Goal: Information Seeking & Learning: Learn about a topic

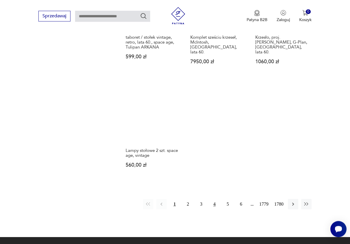
scroll to position [674, 0]
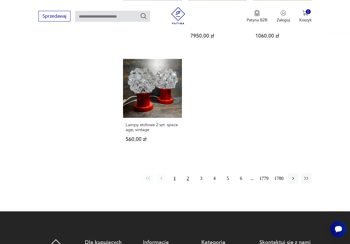
click at [186, 173] on button "2" at bounding box center [188, 178] width 10 height 10
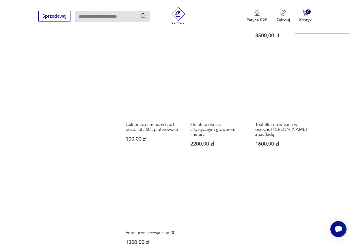
scroll to position [723, 0]
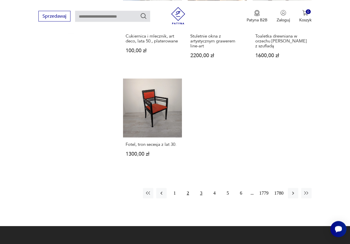
click at [201, 188] on button "3" at bounding box center [201, 193] width 10 height 10
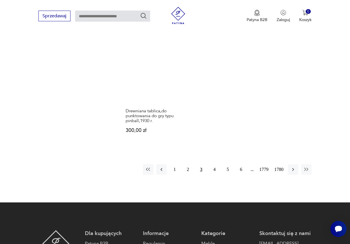
scroll to position [693, 0]
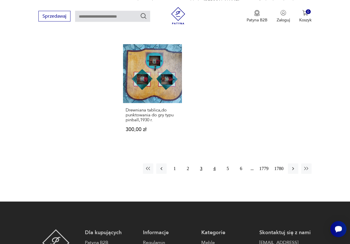
click at [214, 163] on button "4" at bounding box center [214, 168] width 10 height 10
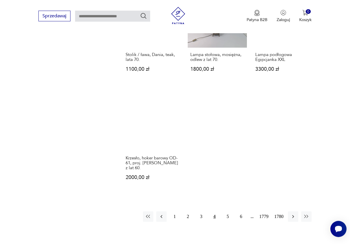
scroll to position [664, 0]
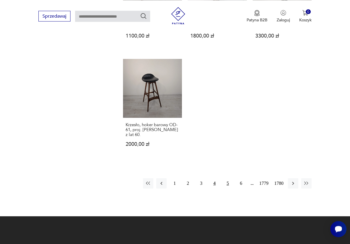
click at [229, 182] on button "5" at bounding box center [228, 183] width 10 height 10
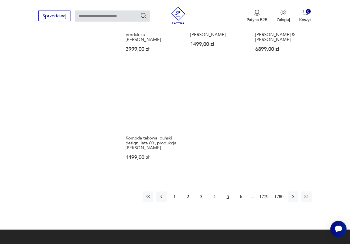
scroll to position [693, 0]
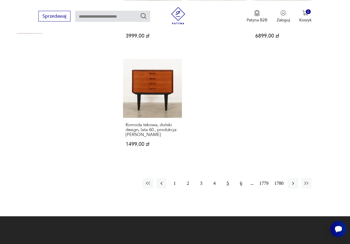
click at [241, 178] on button "6" at bounding box center [241, 183] width 10 height 10
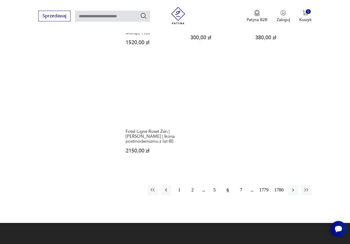
scroll to position [693, 0]
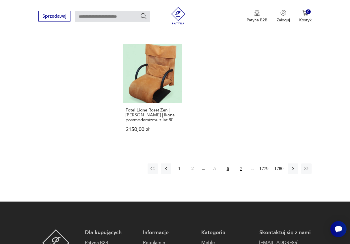
click at [240, 165] on button "7" at bounding box center [241, 168] width 10 height 10
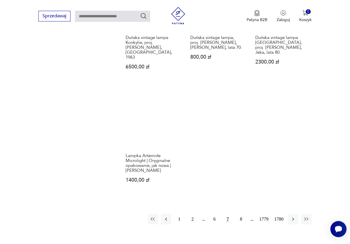
scroll to position [693, 0]
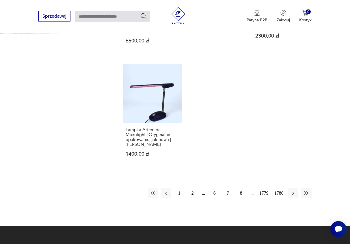
click at [240, 188] on button "8" at bounding box center [241, 193] width 10 height 10
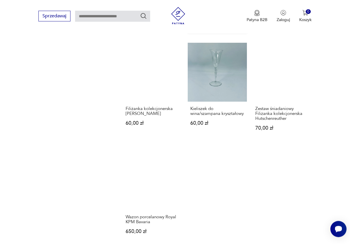
scroll to position [605, 0]
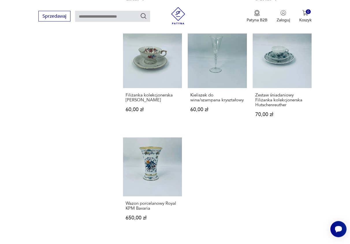
click at [99, 16] on input "text" at bounding box center [112, 16] width 75 height 11
type input "*********"
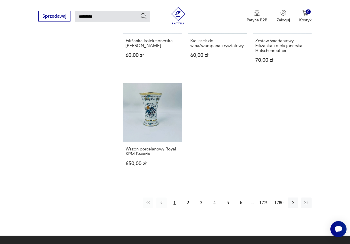
type input "*********"
